Goal: Information Seeking & Learning: Find specific fact

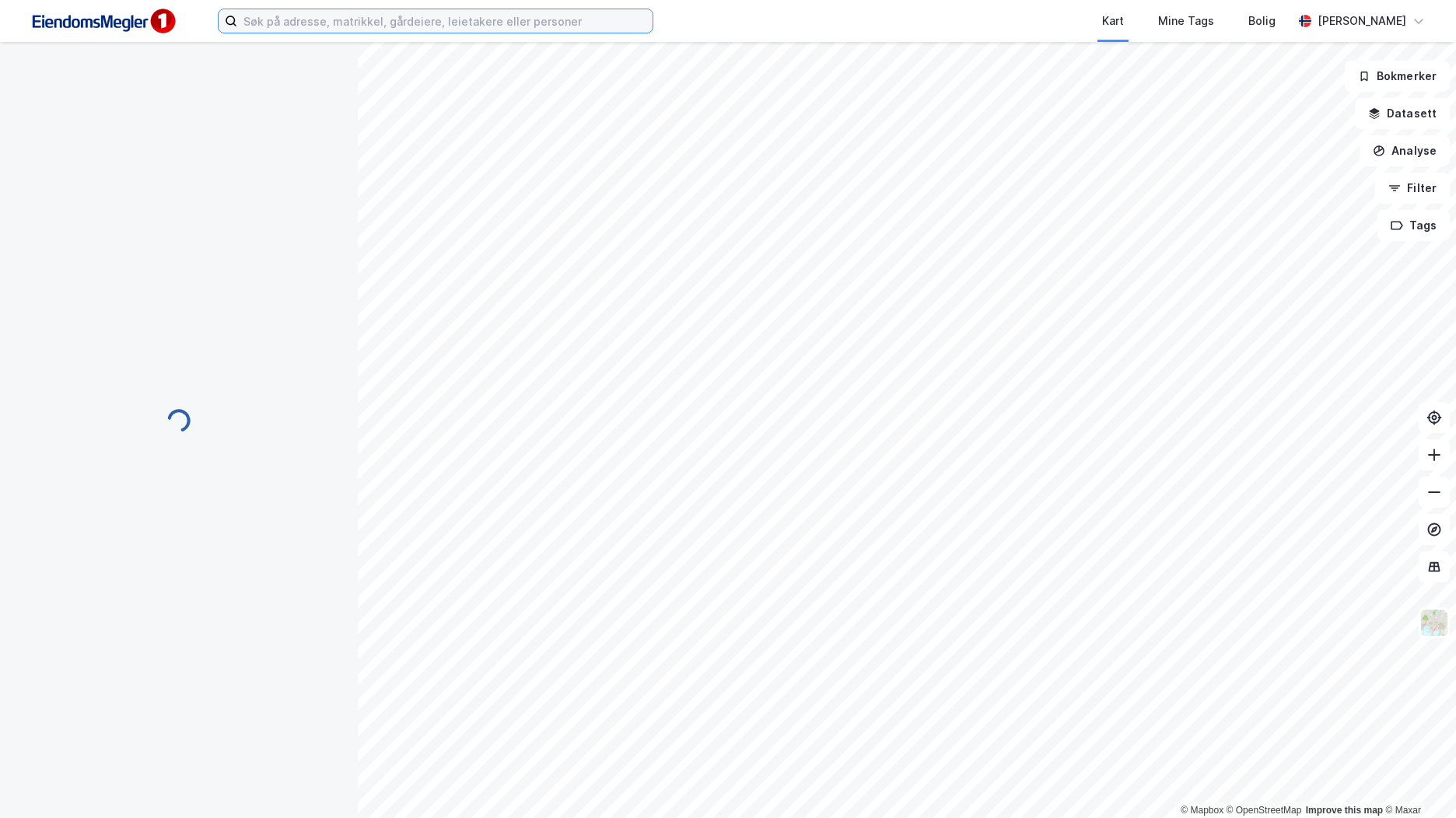
click at [366, 24] on input at bounding box center [444, 21] width 415 height 23
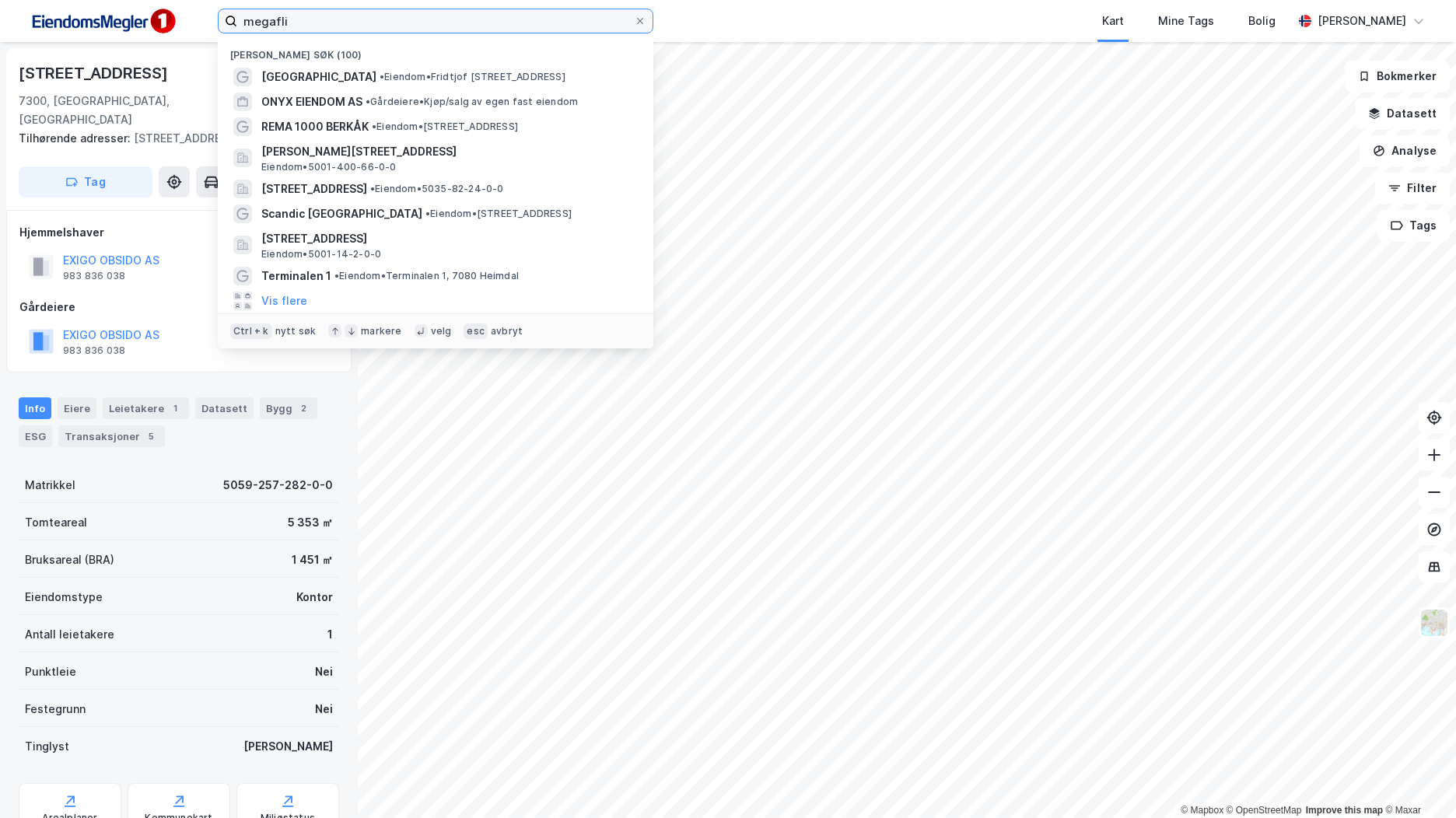
type input "megaflis"
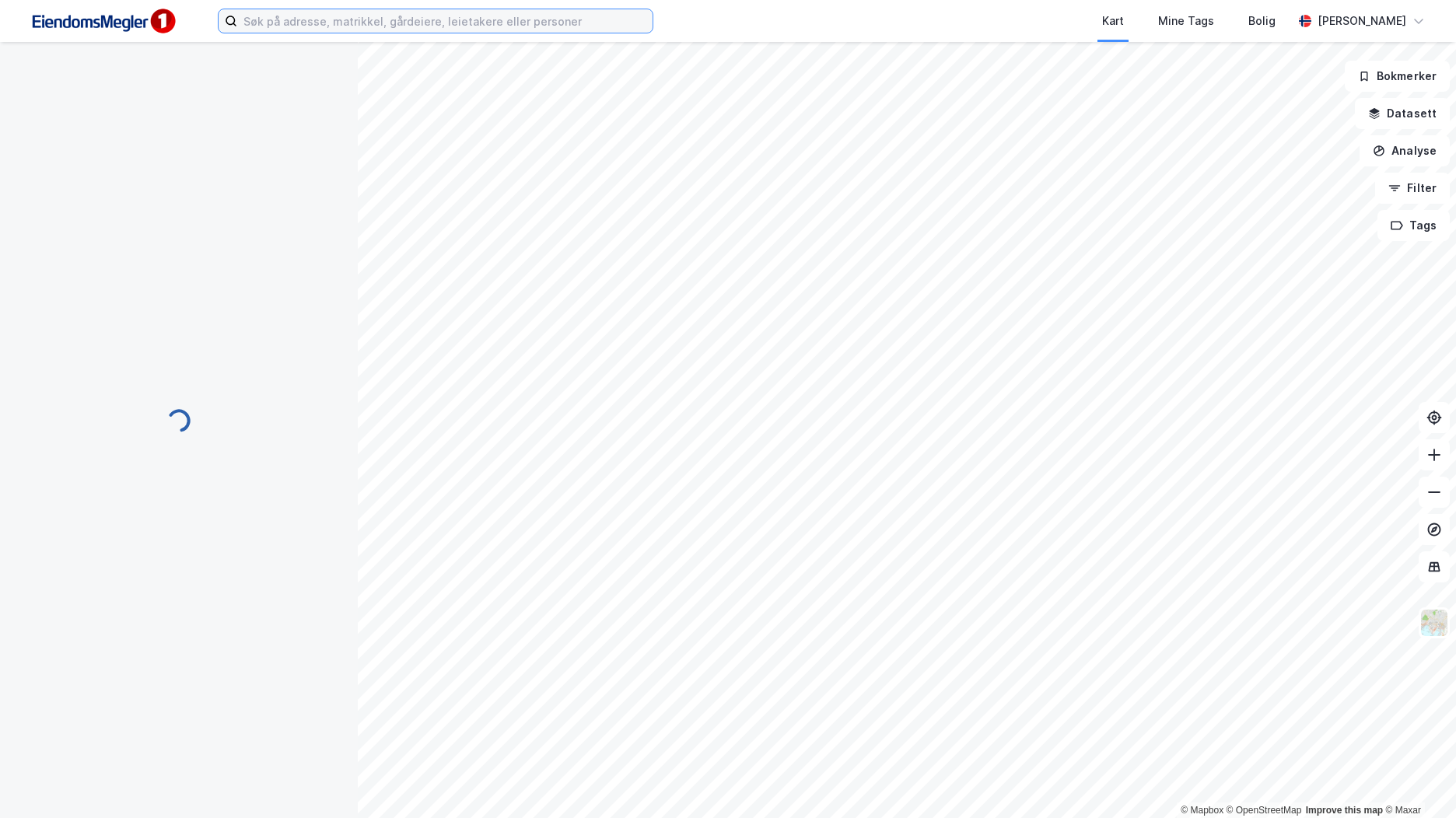
click at [480, 17] on input at bounding box center [444, 21] width 415 height 23
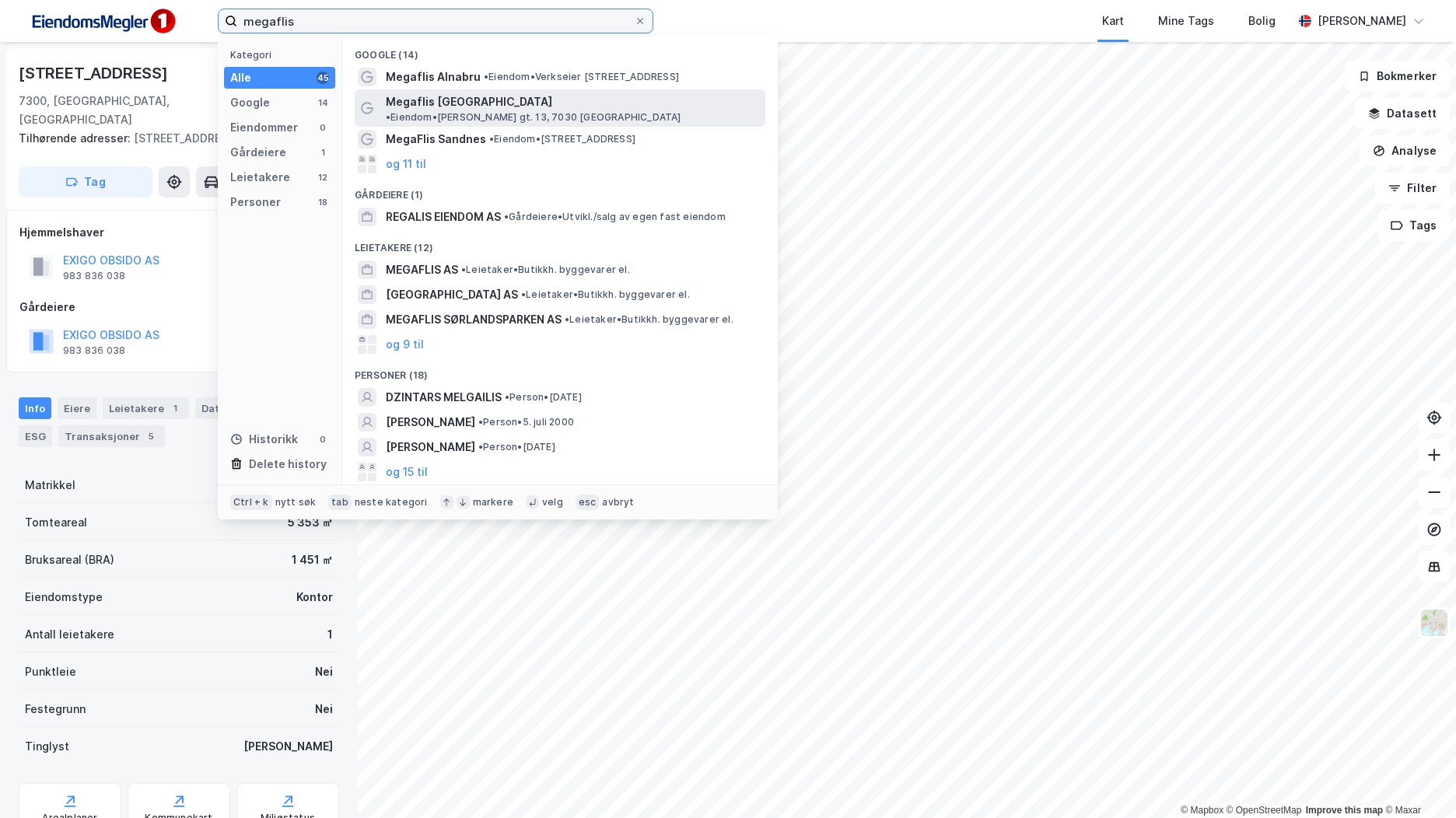
type input "megaflis"
click at [478, 92] on span "Megaflis Trondheim" at bounding box center [469, 101] width 167 height 18
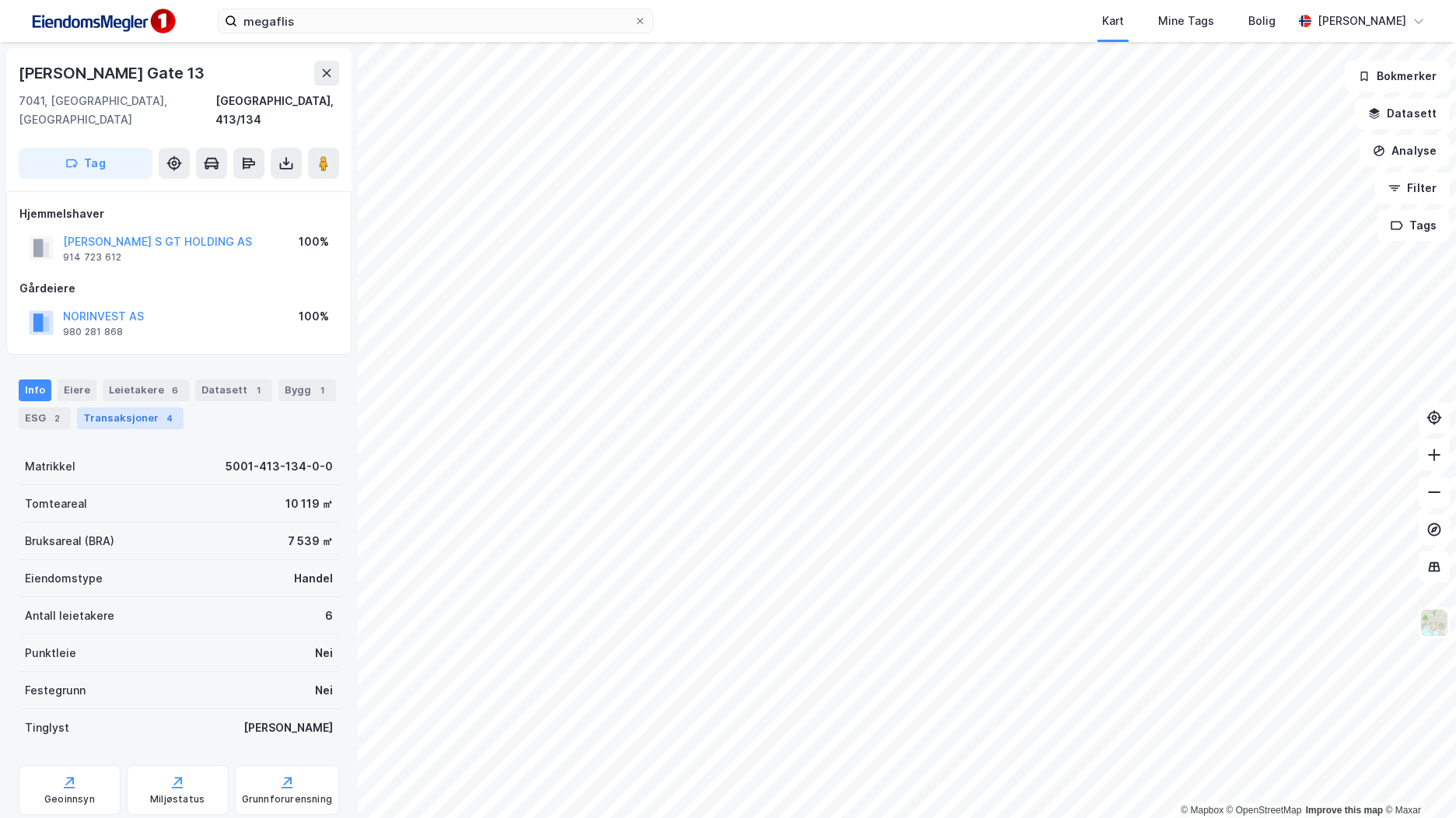
click at [167, 410] on div "4" at bounding box center [170, 418] width 16 height 16
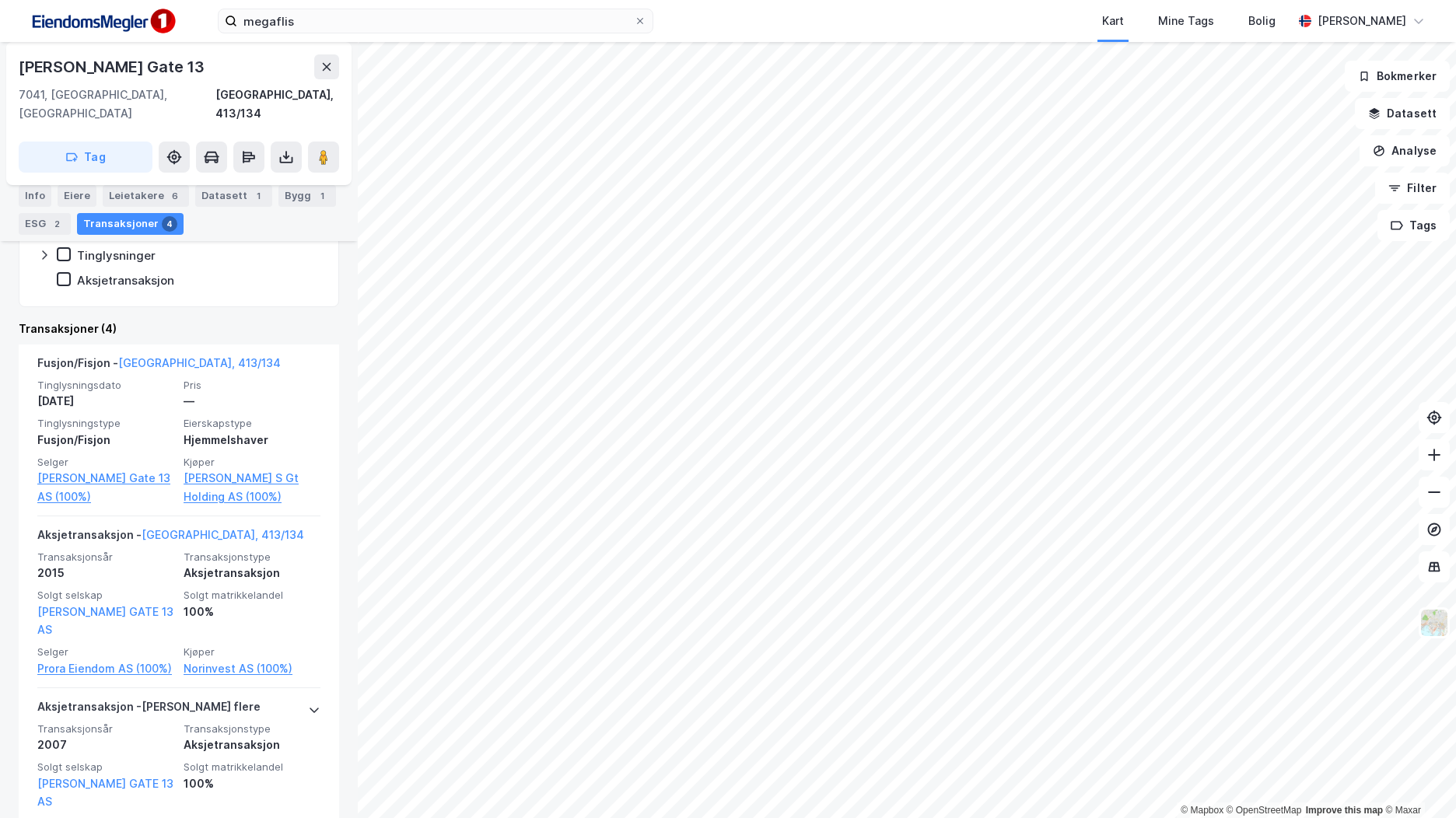
scroll to position [389, 0]
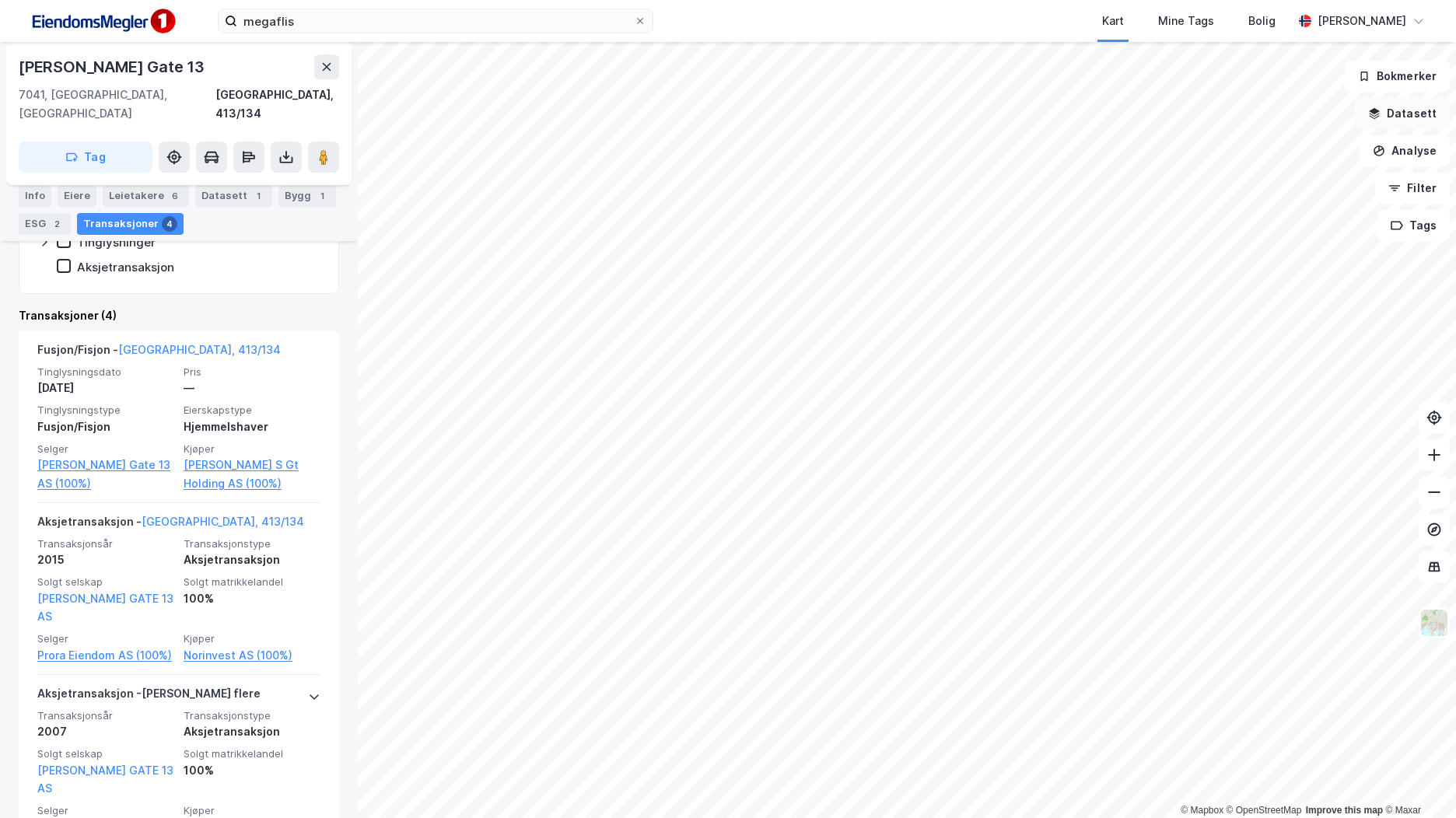
click at [1414, 118] on button "Datasett" at bounding box center [1402, 114] width 95 height 31
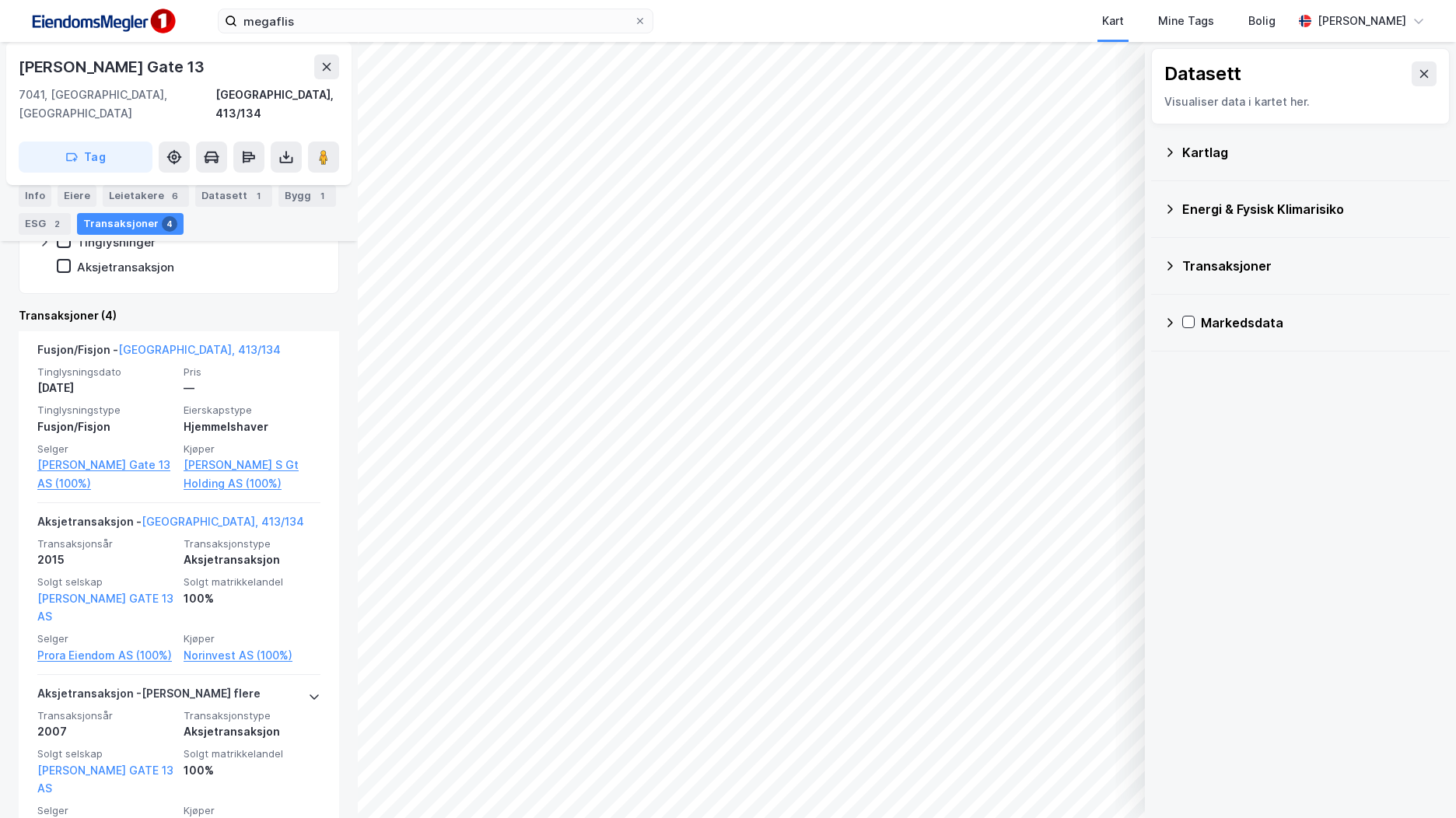
click at [1170, 269] on icon at bounding box center [1169, 266] width 13 height 13
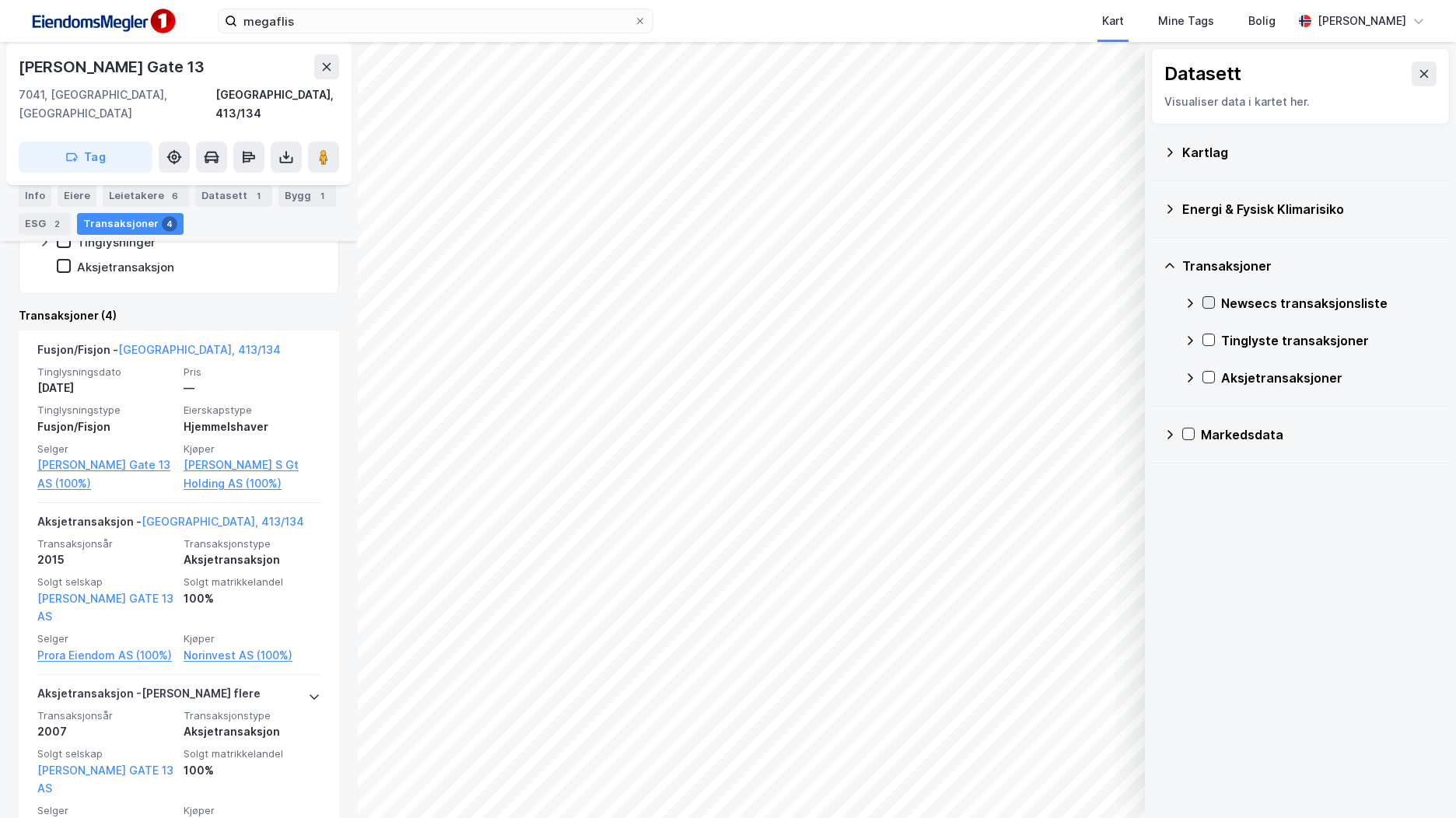
click at [1208, 297] on icon at bounding box center [1208, 302] width 11 height 11
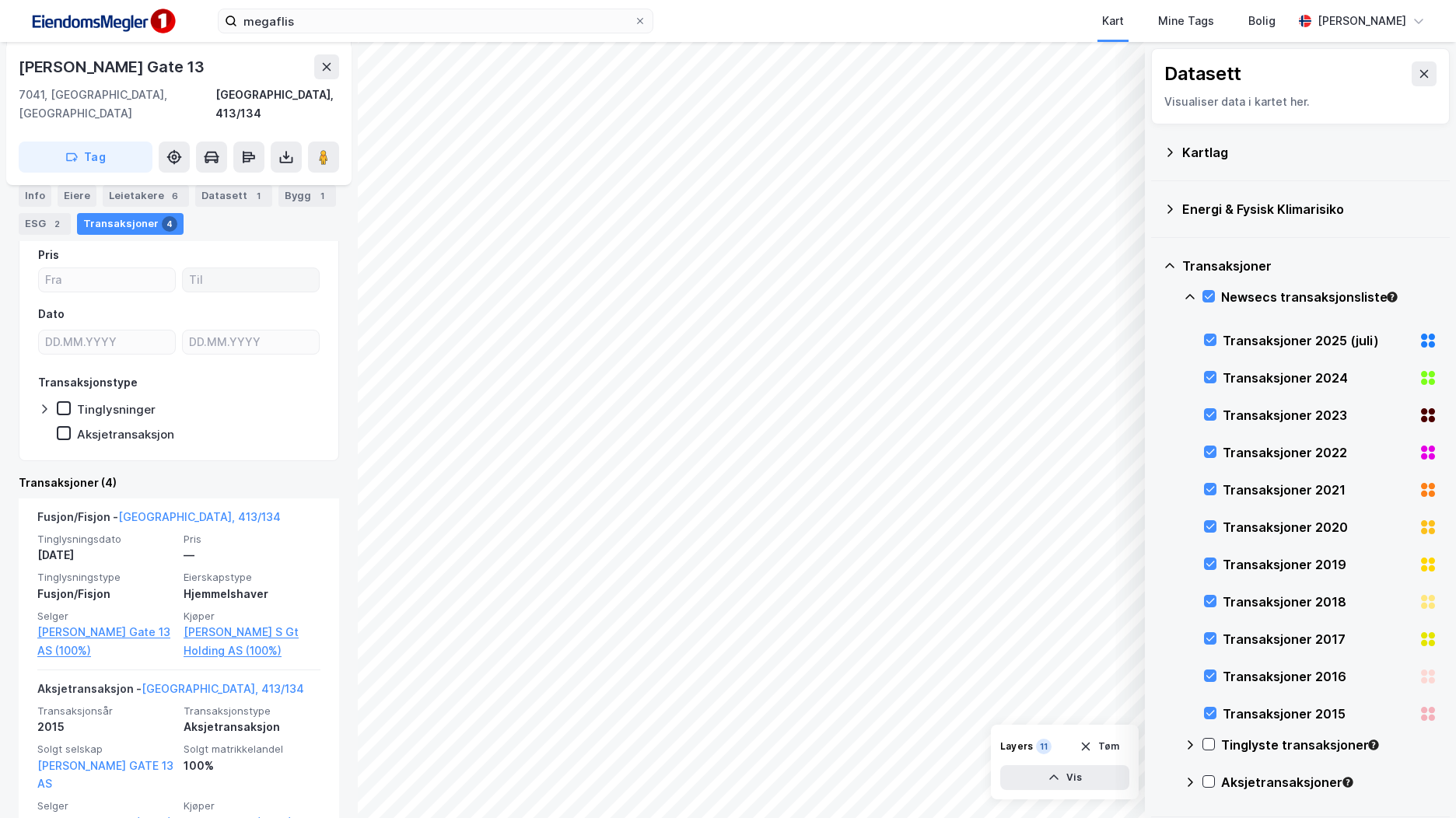
scroll to position [0, 0]
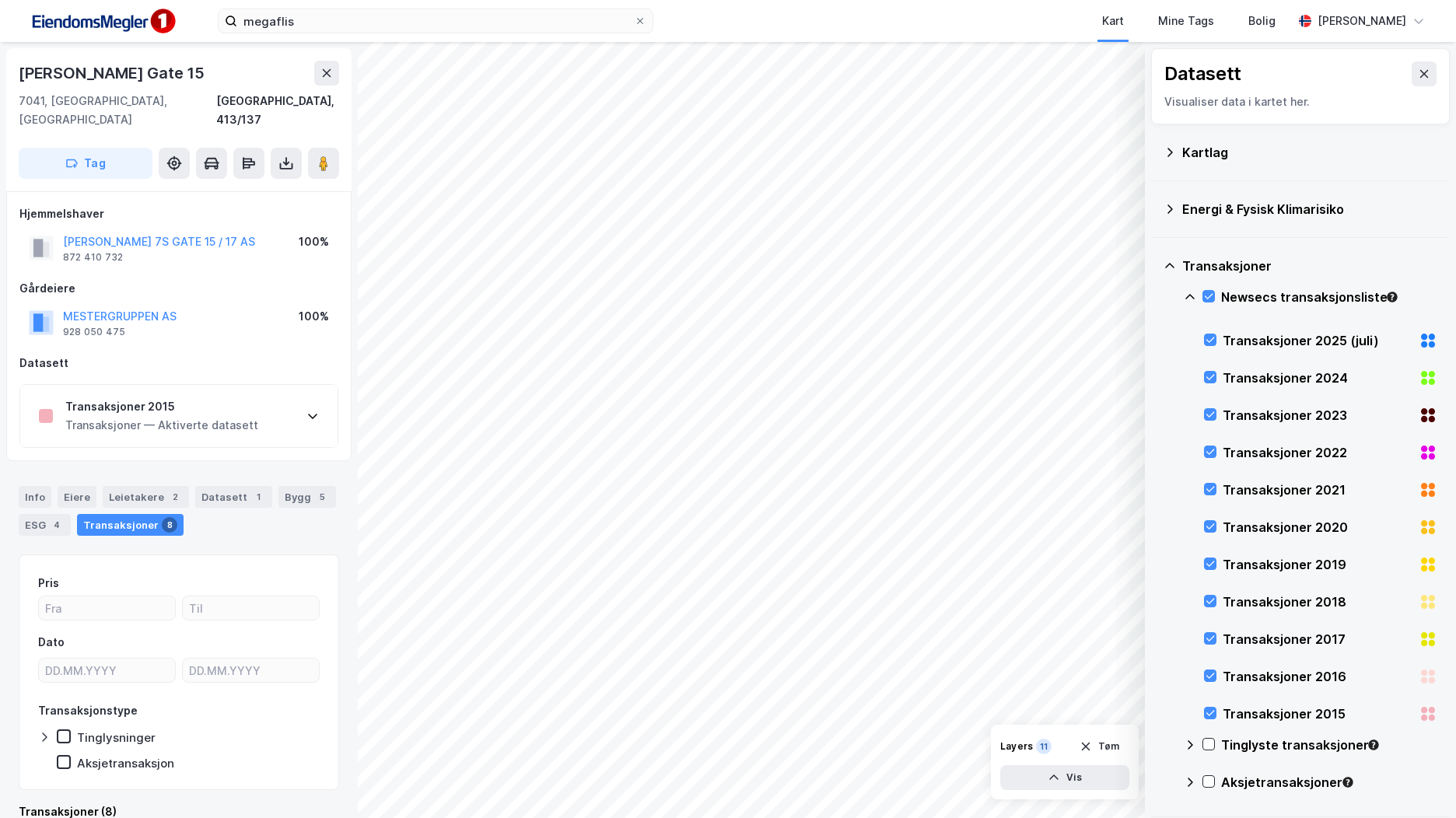
scroll to position [1, 0]
click at [266, 401] on div "Transaksjoner 2015 Transaksjoner — Aktiverte datasett" at bounding box center [178, 415] width 317 height 62
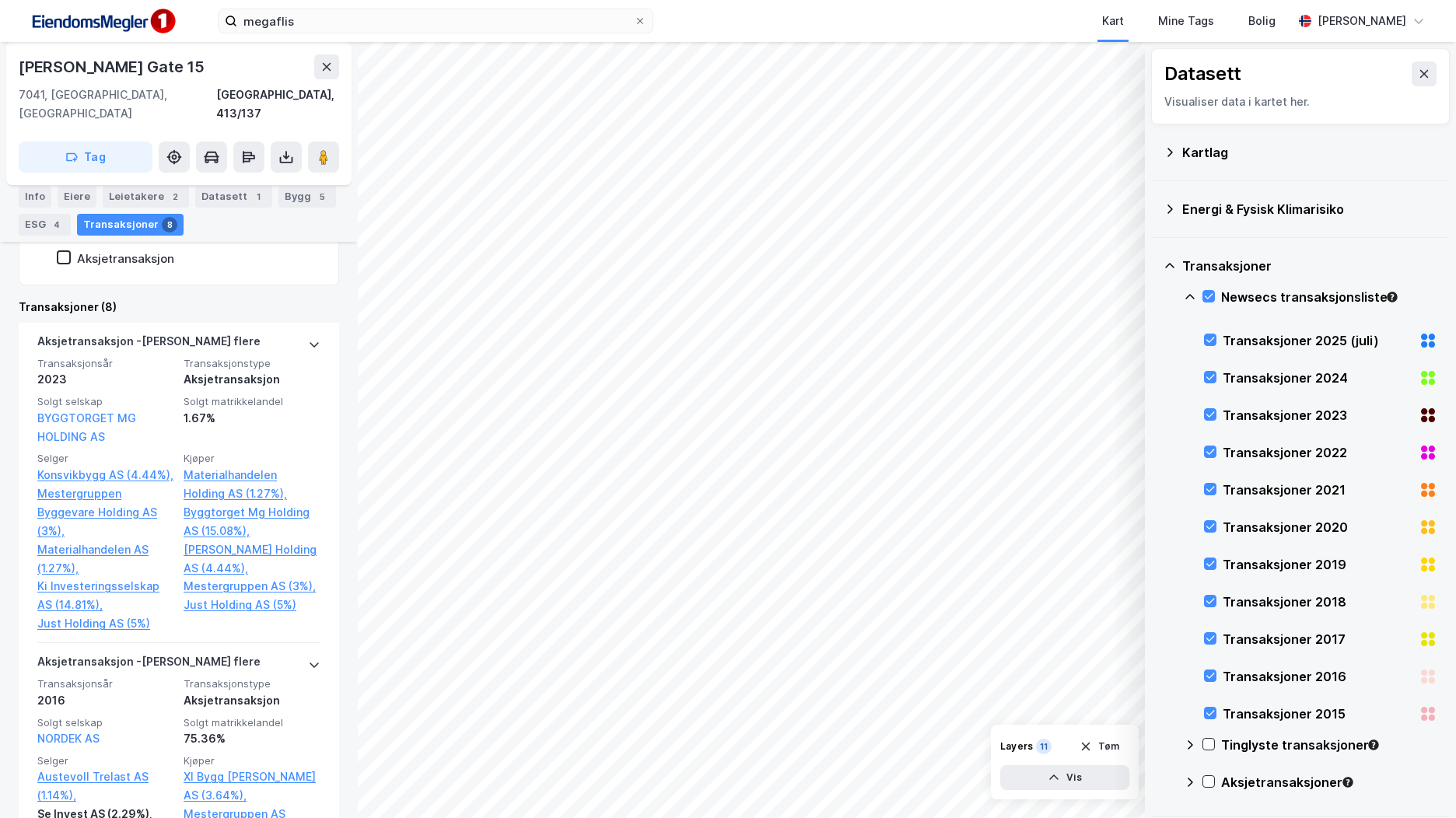
scroll to position [857, 0]
